Goal: Task Accomplishment & Management: Manage account settings

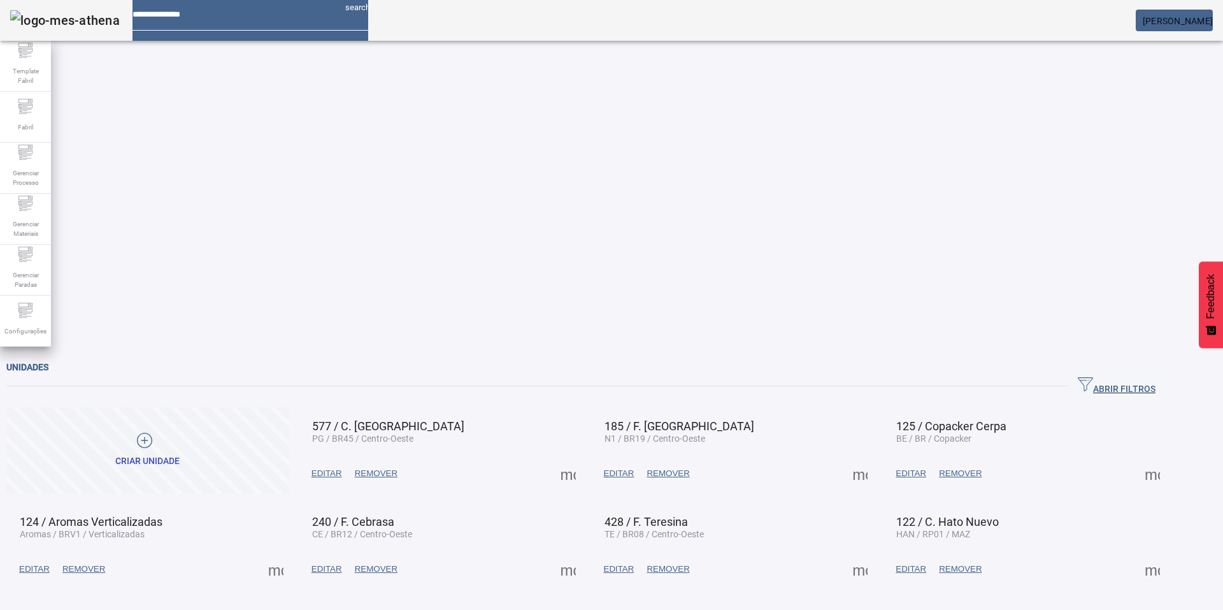
click at [238, 20] on input at bounding box center [234, 10] width 203 height 20
click at [30, 308] on supply-icn-unidade at bounding box center [25, 314] width 15 height 12
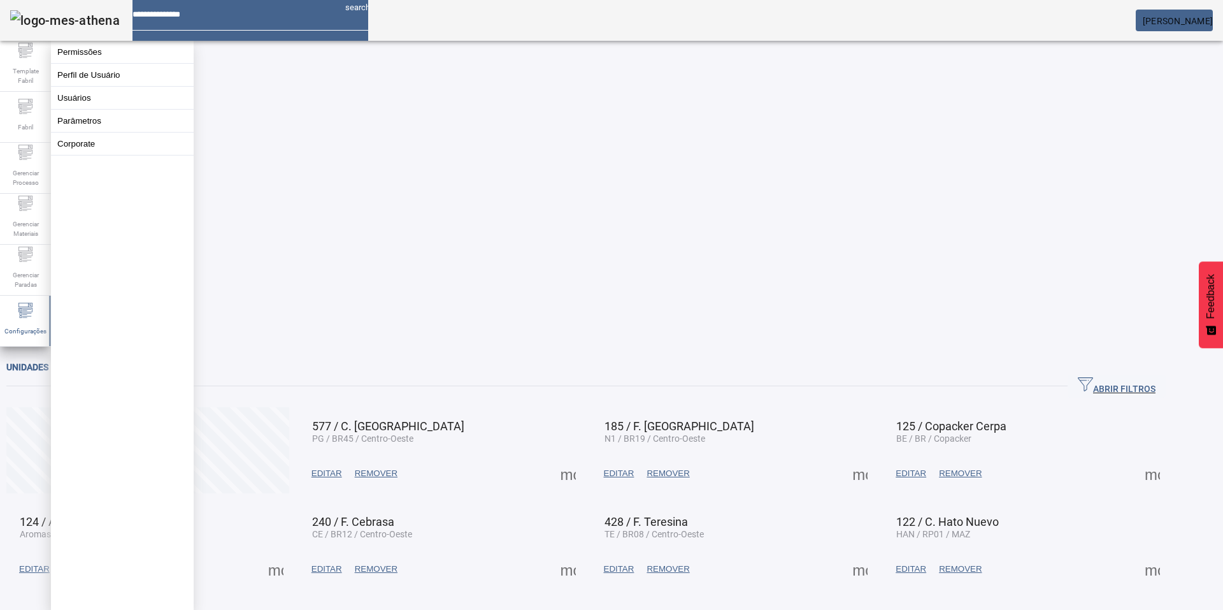
click at [88, 109] on button "Usuários" at bounding box center [122, 98] width 143 height 22
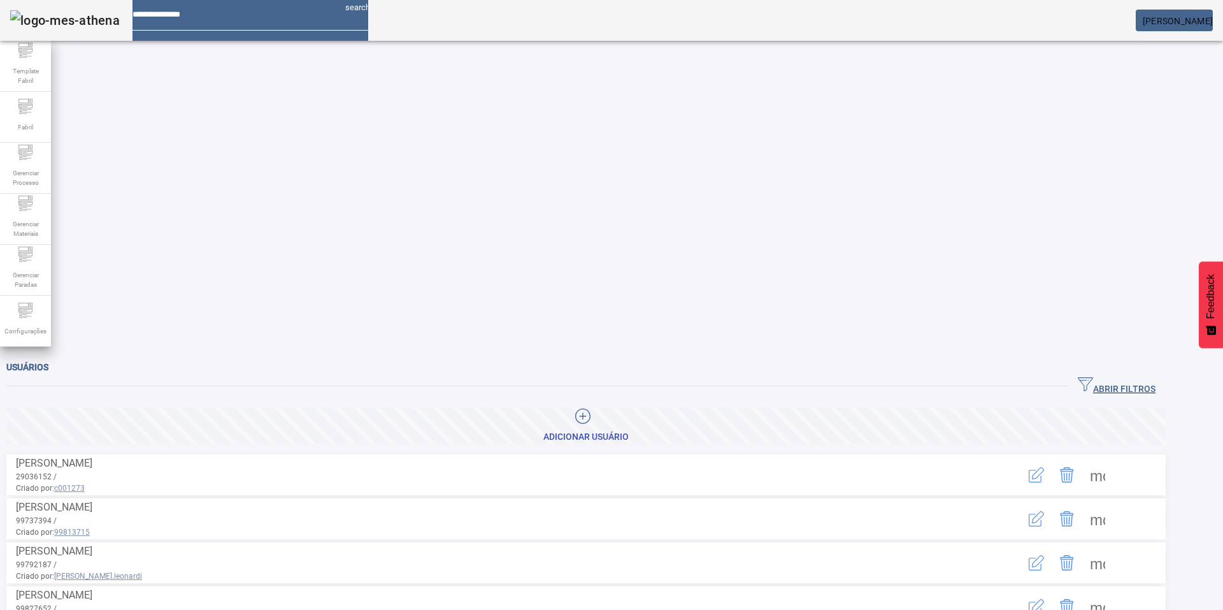
click at [1093, 377] on icon "button" at bounding box center [1085, 384] width 15 height 15
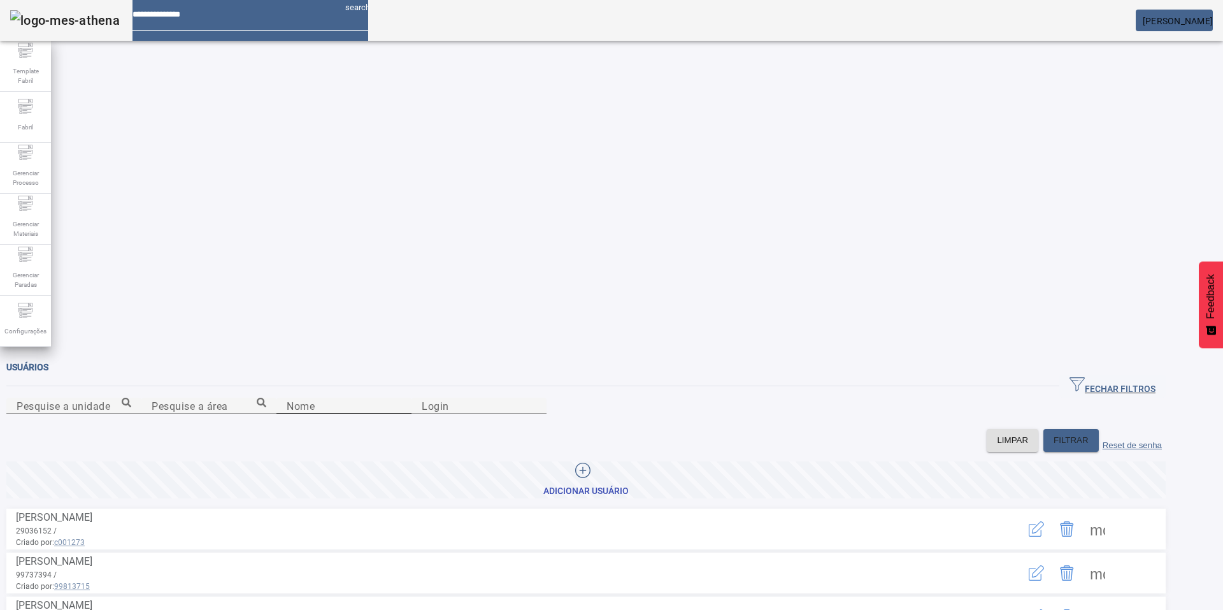
click at [401, 398] on input "Nome" at bounding box center [344, 405] width 115 height 15
type input "******"
click at [1089, 434] on span "FILTRAR" at bounding box center [1071, 440] width 35 height 13
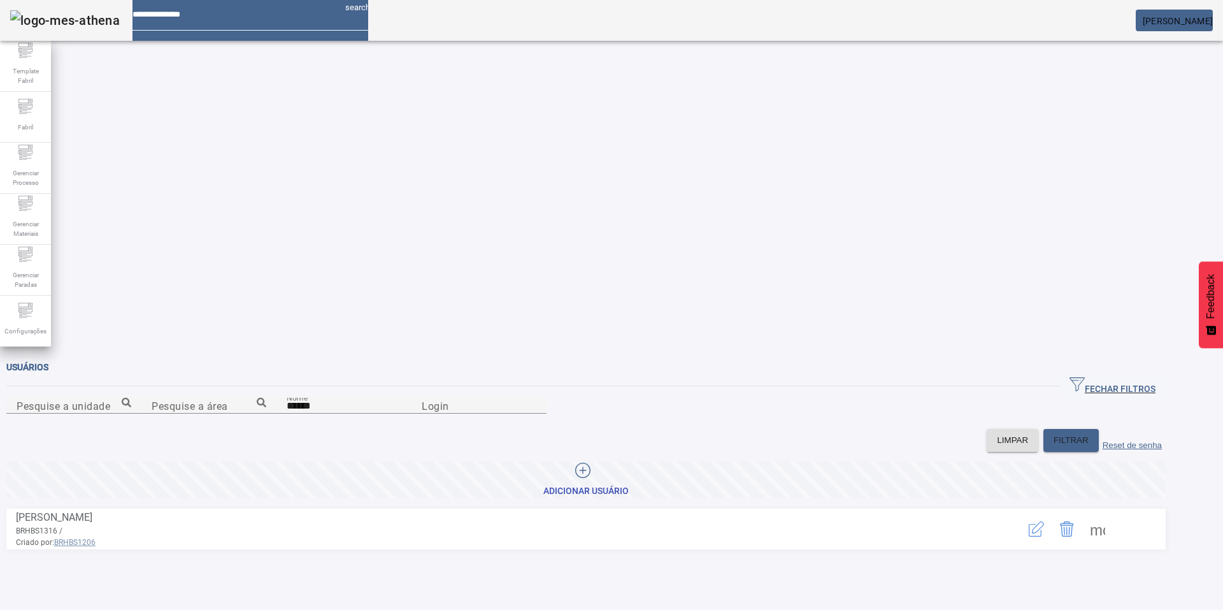
click at [1113, 513] on span at bounding box center [1097, 528] width 31 height 31
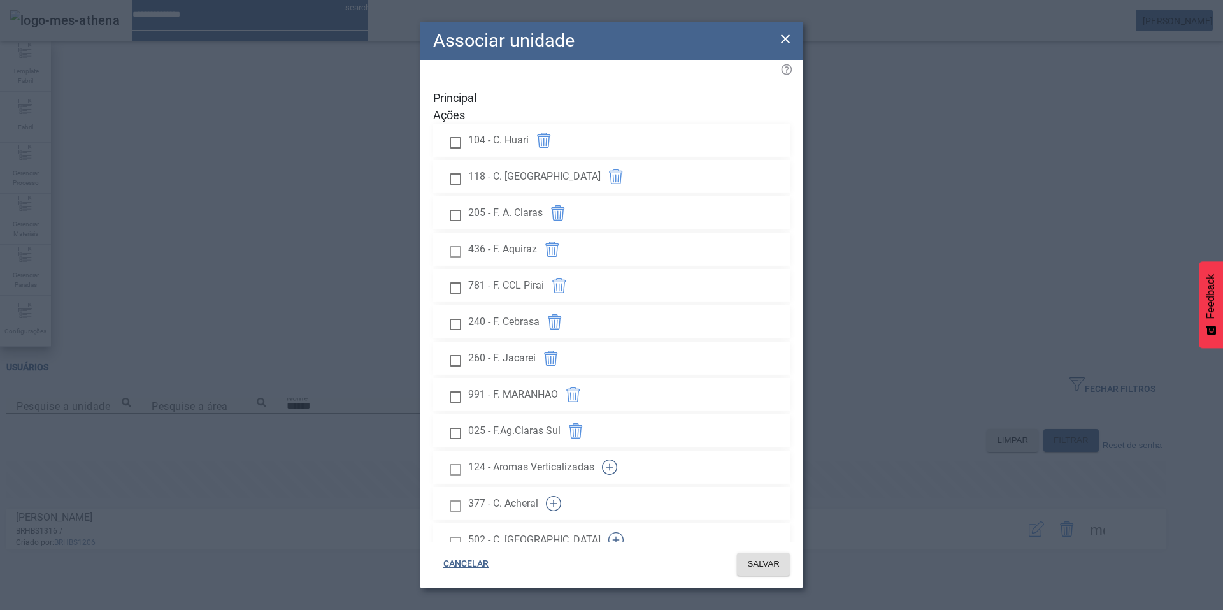
scroll to position [1918, 0]
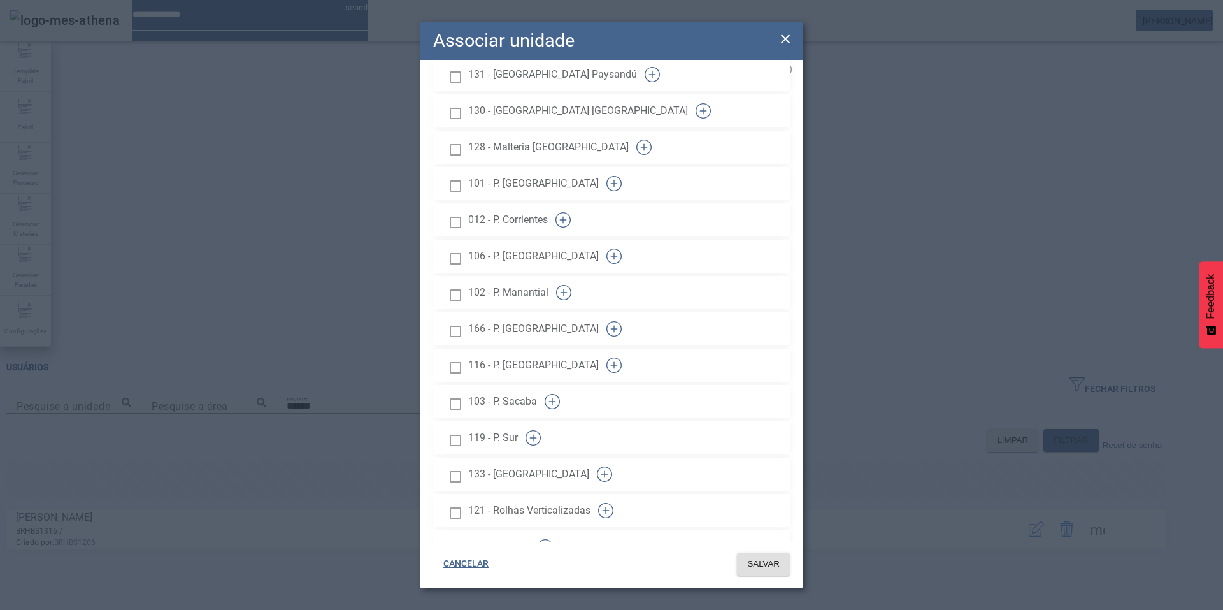
click at [622, 321] on icon "button" at bounding box center [614, 328] width 15 height 15
click at [776, 561] on span "SALVAR" at bounding box center [763, 563] width 32 height 13
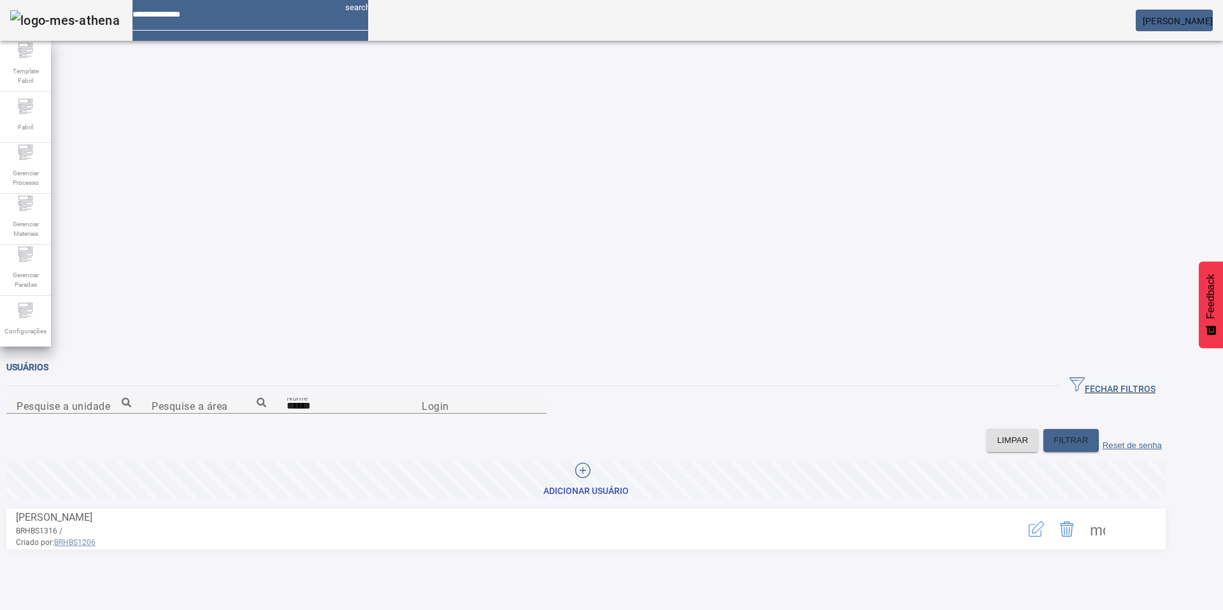
click at [1207, 13] on mat-card "[PERSON_NAME]" at bounding box center [1174, 21] width 77 height 22
click at [1213, 25] on em at bounding box center [1213, 21] width 0 height 10
